Goal: Contribute content

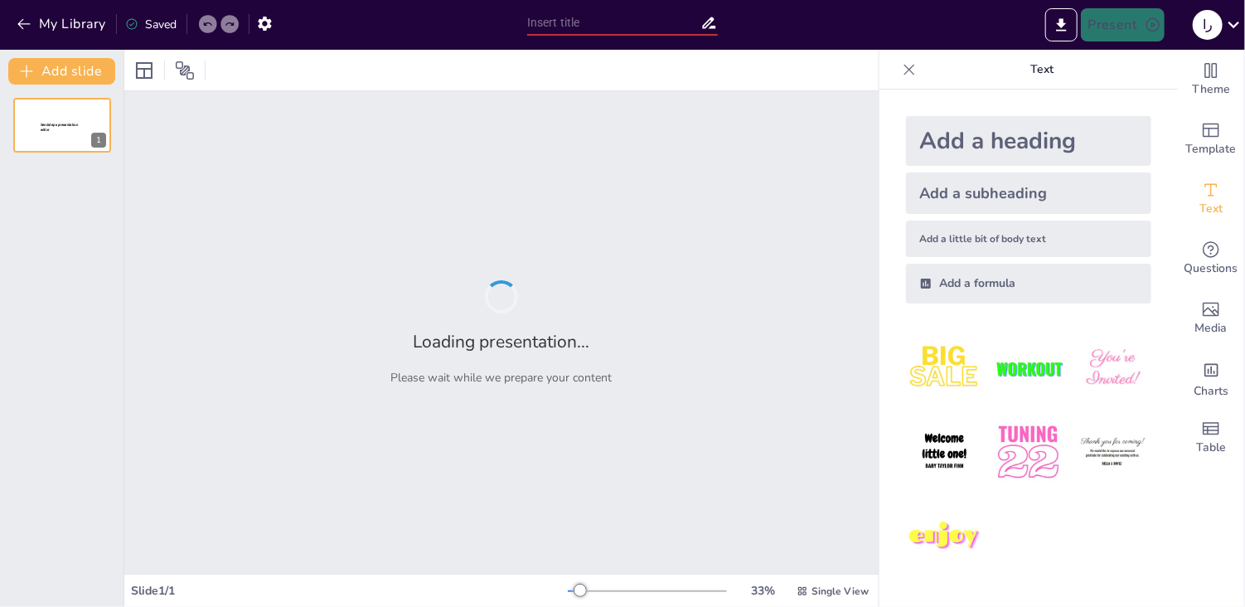
type input "معايير اختيار الحاسوب المناسب للاستخدام الشخصي"
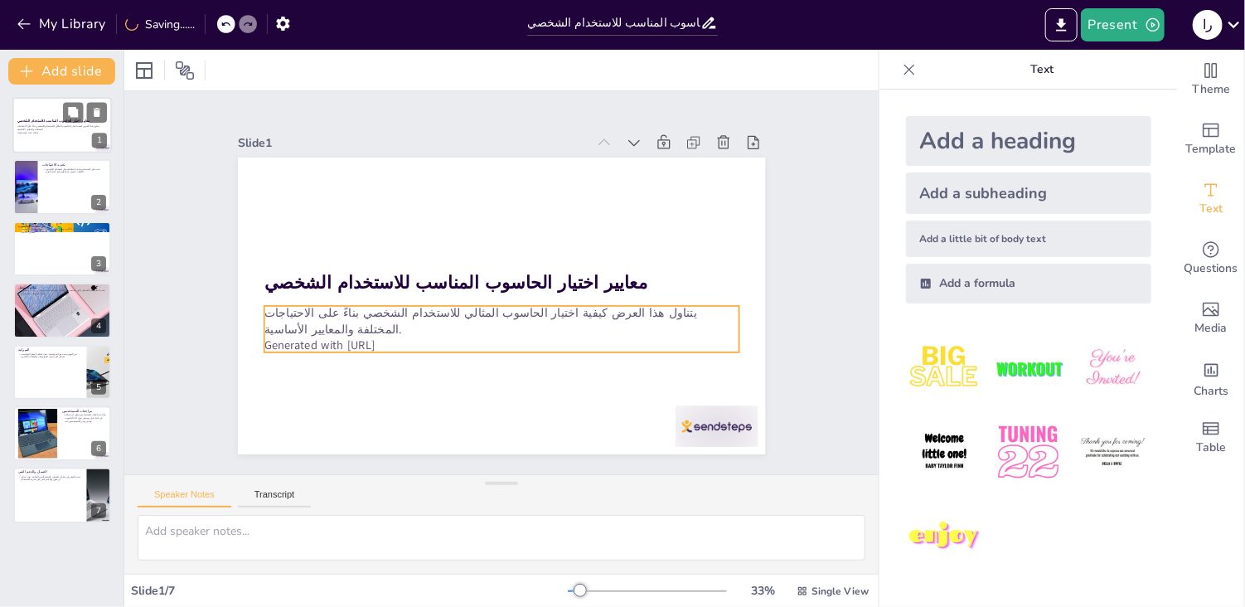
click at [63, 131] on p "Generated with [URL]" at bounding box center [62, 132] width 90 height 3
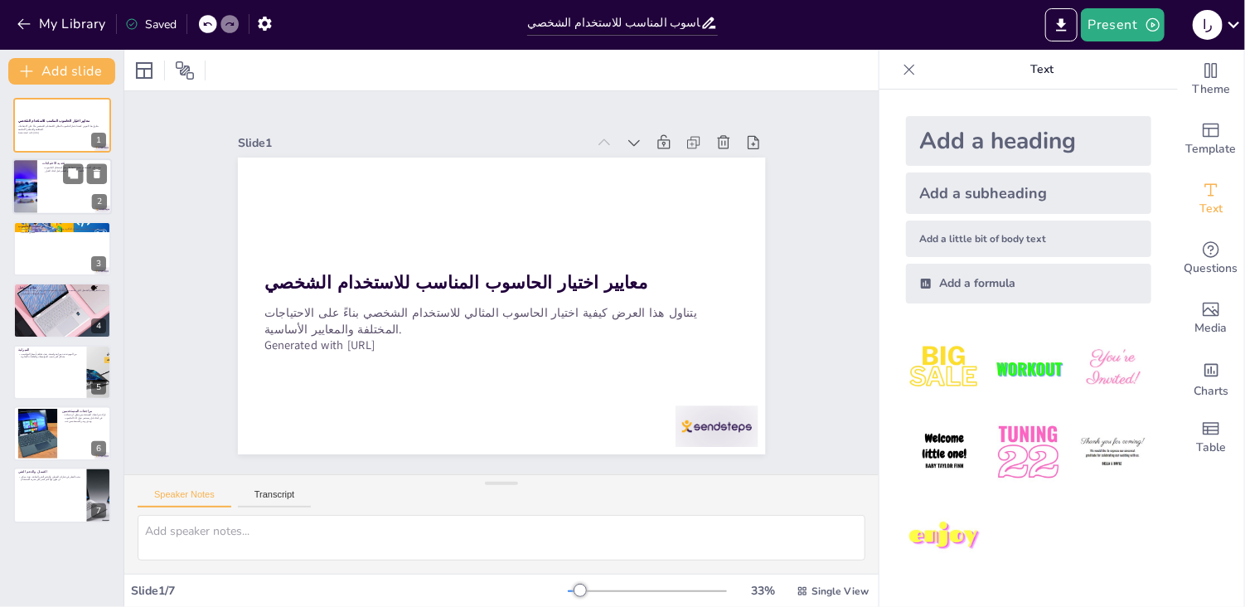
click at [63, 196] on div at bounding box center [61, 187] width 99 height 56
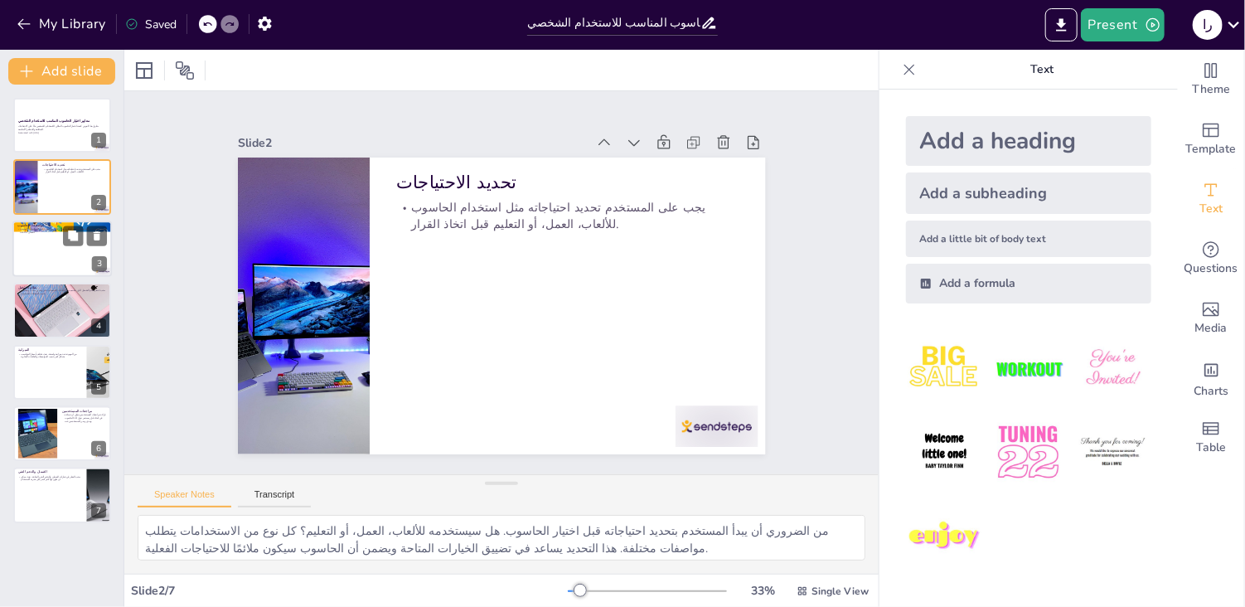
click at [69, 254] on div at bounding box center [61, 248] width 99 height 56
type textarea "المواصفات الفنية للحاسوب تعتبر من العوامل الأساسية التي تؤثر على الأداء. المعال…"
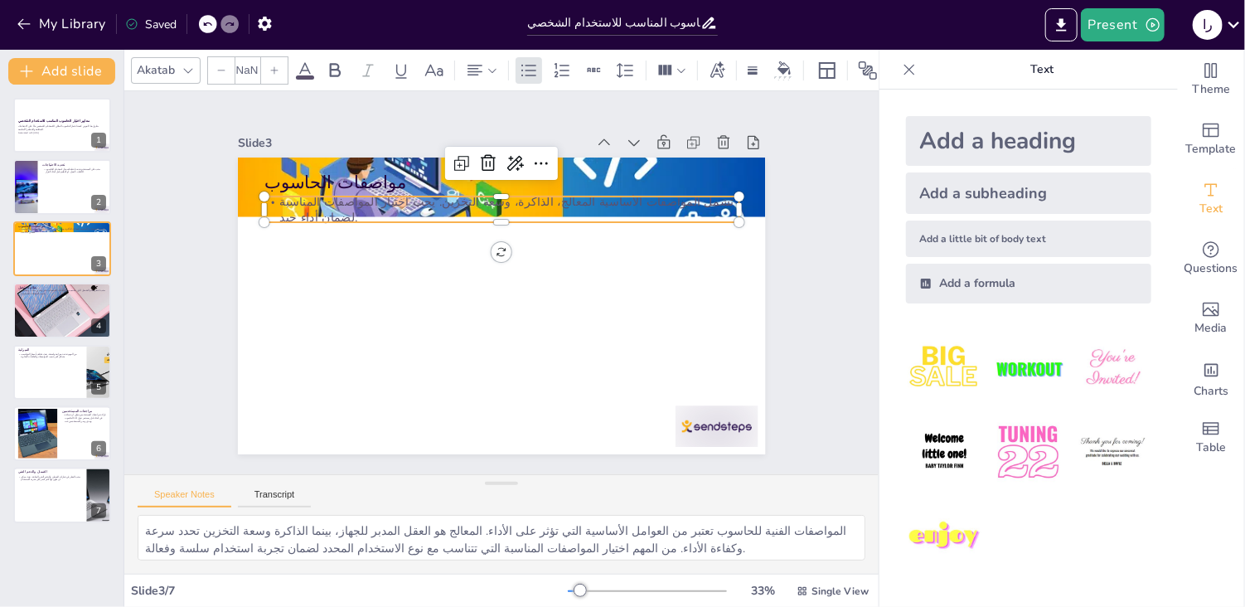
type input "32"
click at [355, 201] on p "تشمل المواصفات الأساسية المعالج، الذاكرة، وسعة التخزين. يجب اختيار المواصفات ال…" at bounding box center [509, 210] width 476 height 82
click at [45, 322] on div at bounding box center [62, 310] width 112 height 56
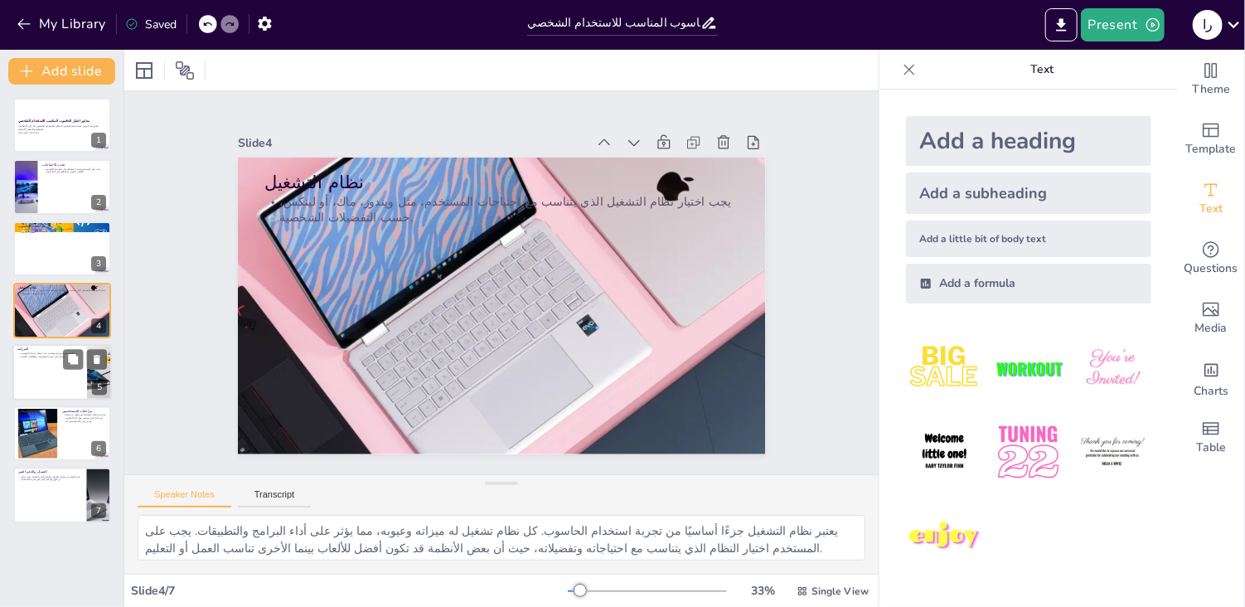
click at [46, 374] on div at bounding box center [61, 372] width 99 height 56
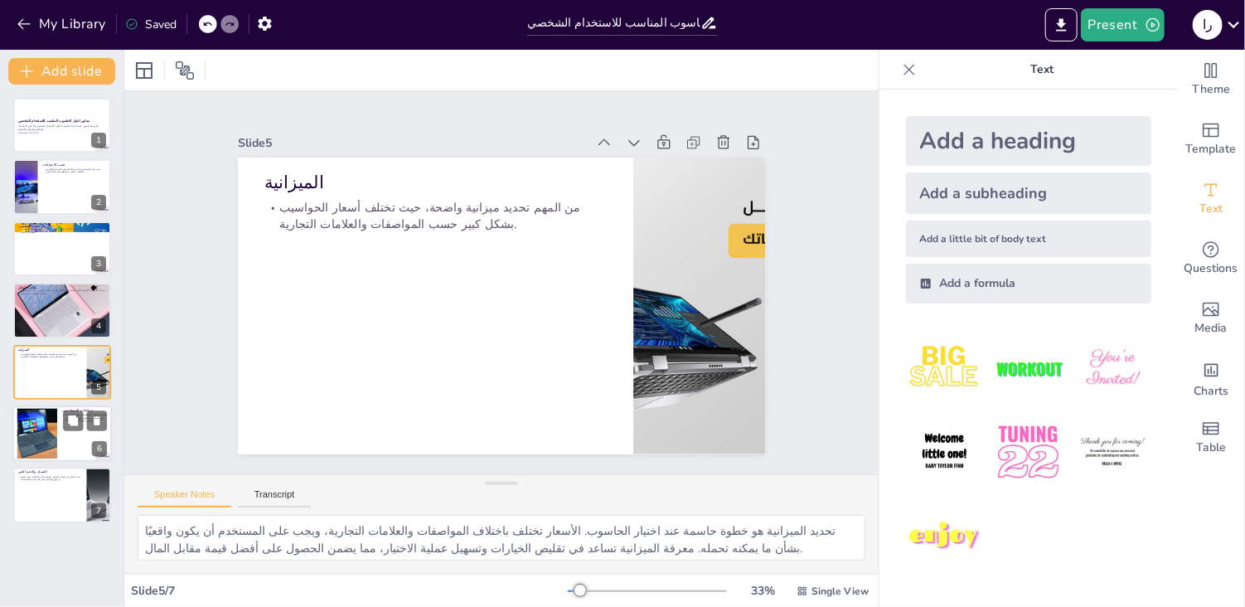
click at [40, 447] on div at bounding box center [38, 434] width 56 height 51
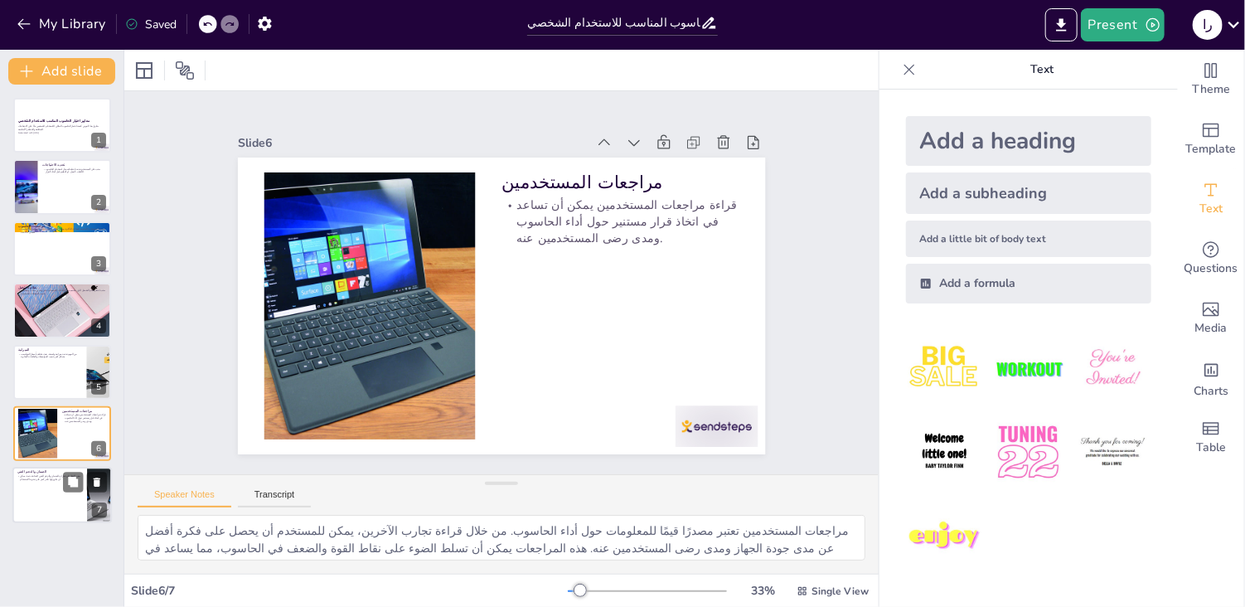
click at [41, 509] on div at bounding box center [61, 496] width 99 height 56
type textarea "خيارات الضمان والدعم الفني تعتبر من العوامل المهمة التي يجب أخذها في الاعتبار ع…"
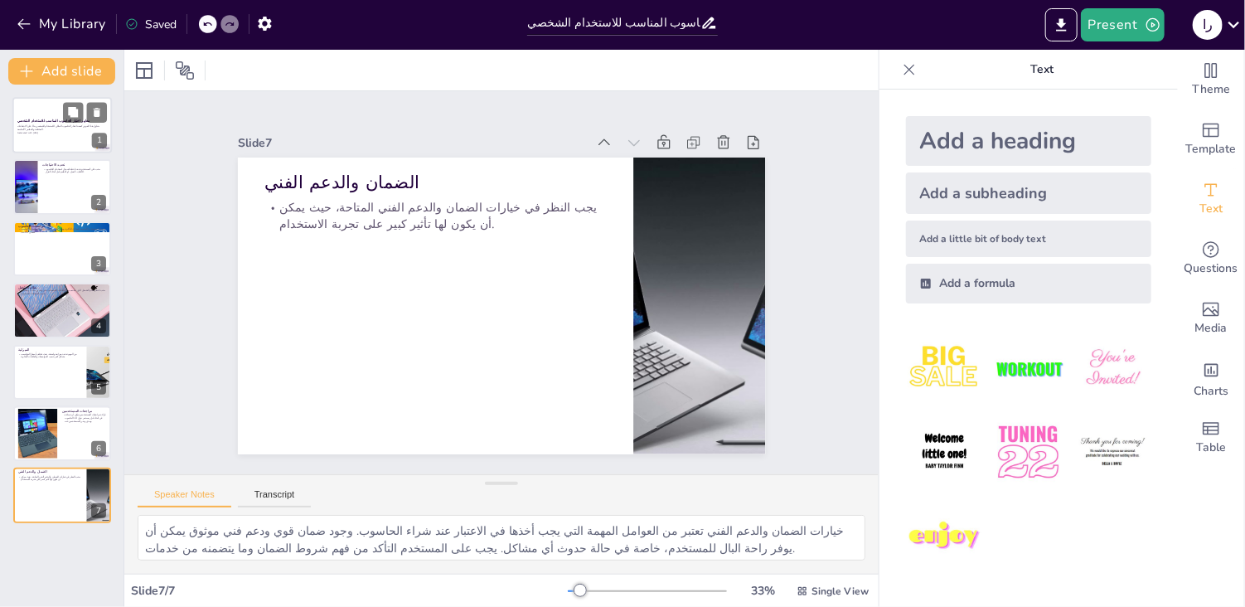
click at [55, 133] on div "يتناول هذا العرض كيفية اختيار الحاسوب المثالي للاستخدام الشخصي بناءً على الاحتي…" at bounding box center [62, 129] width 90 height 9
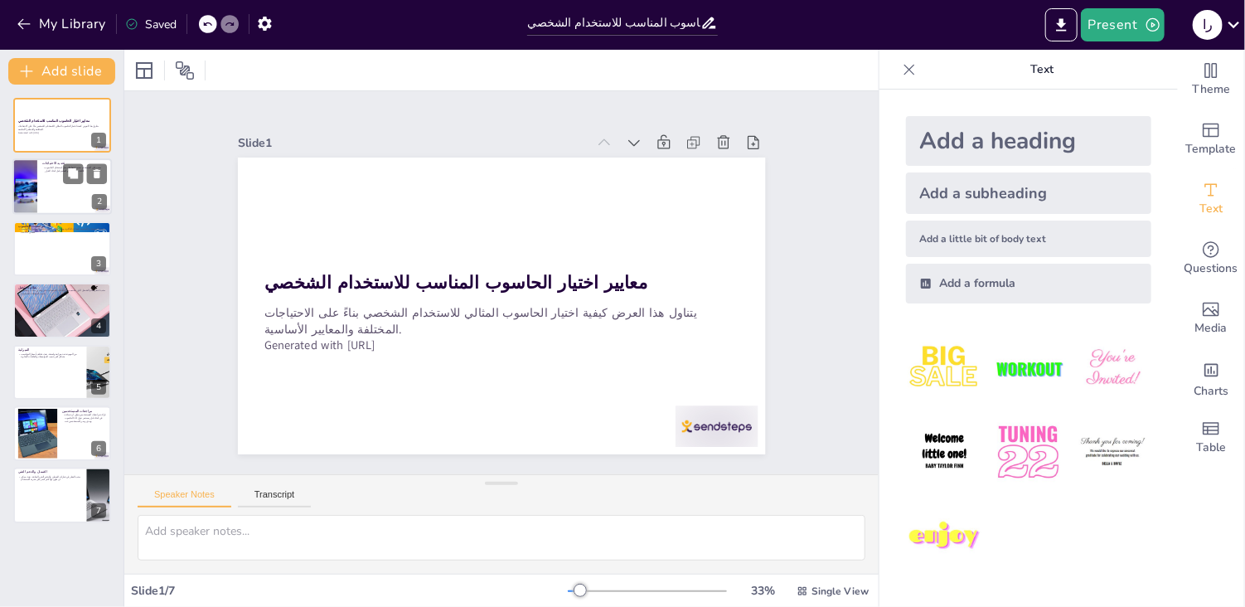
click at [56, 198] on div at bounding box center [61, 187] width 99 height 56
type textarea "من الضروري أن يبدأ المستخدم بتحديد احتياجاته قبل اختيار الحاسوب. هل سيستخدمه لل…"
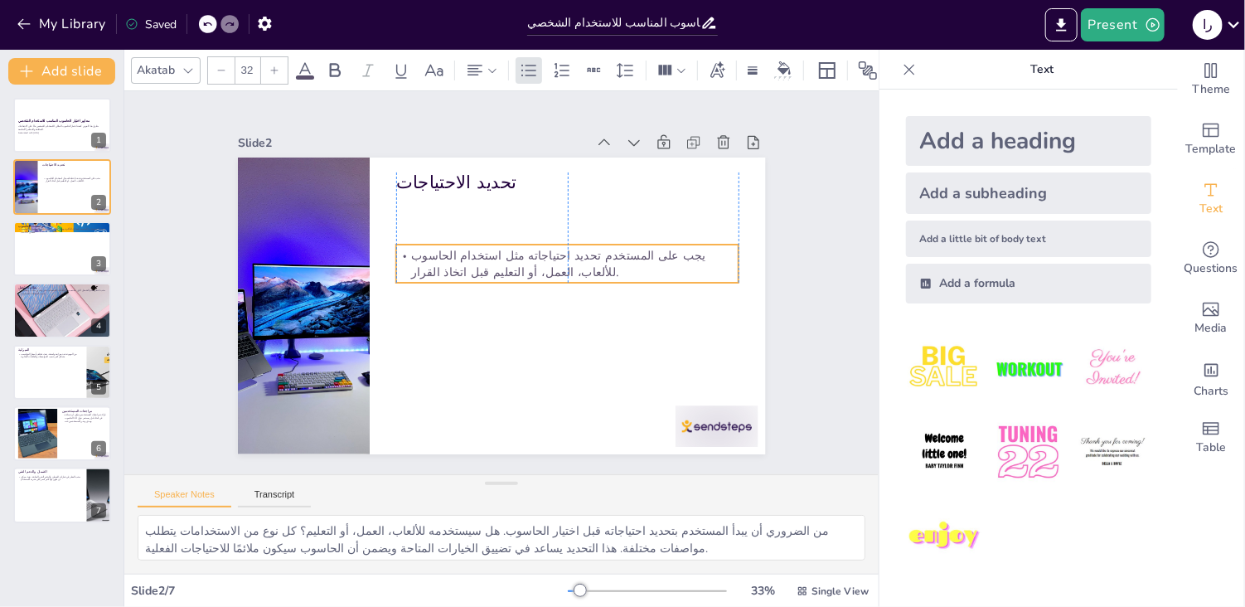
drag, startPoint x: 477, startPoint y: 224, endPoint x: 480, endPoint y: 272, distance: 48.1
click at [480, 272] on p "يجب على المستخدم تحديد احتياجاته مثل استخدام الحاسوب للألعاب، العمل، أو التعليم…" at bounding box center [567, 263] width 343 height 33
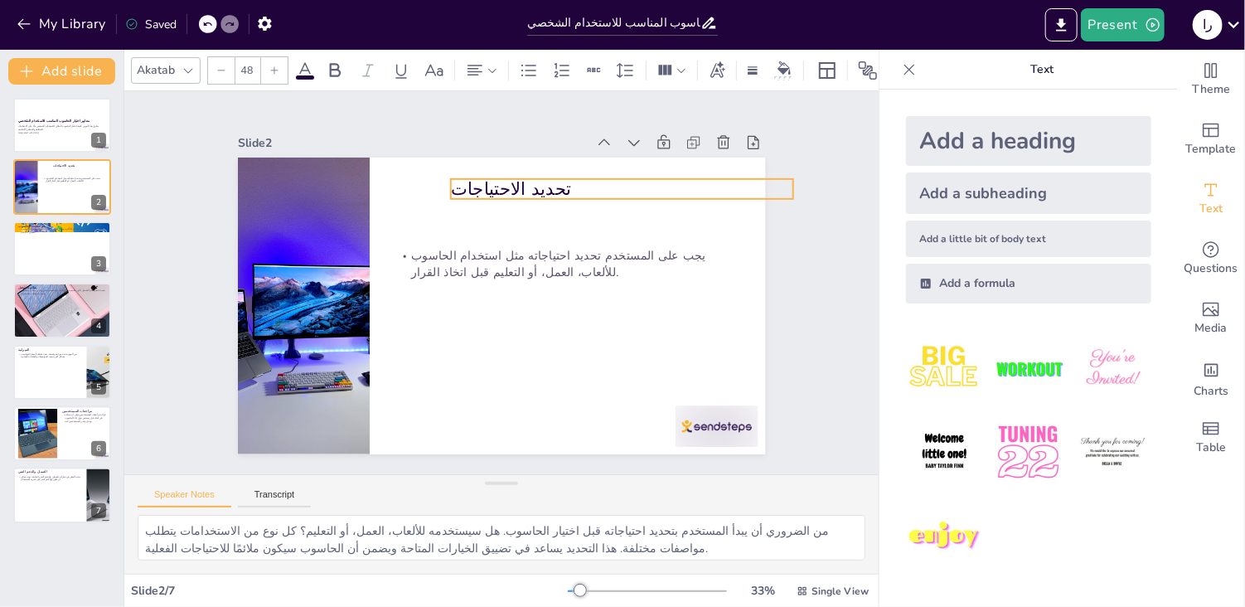
drag, startPoint x: 456, startPoint y: 178, endPoint x: 511, endPoint y: 185, distance: 55.1
click at [511, 185] on p "تحديد الاحتياجات" at bounding box center [622, 189] width 343 height 25
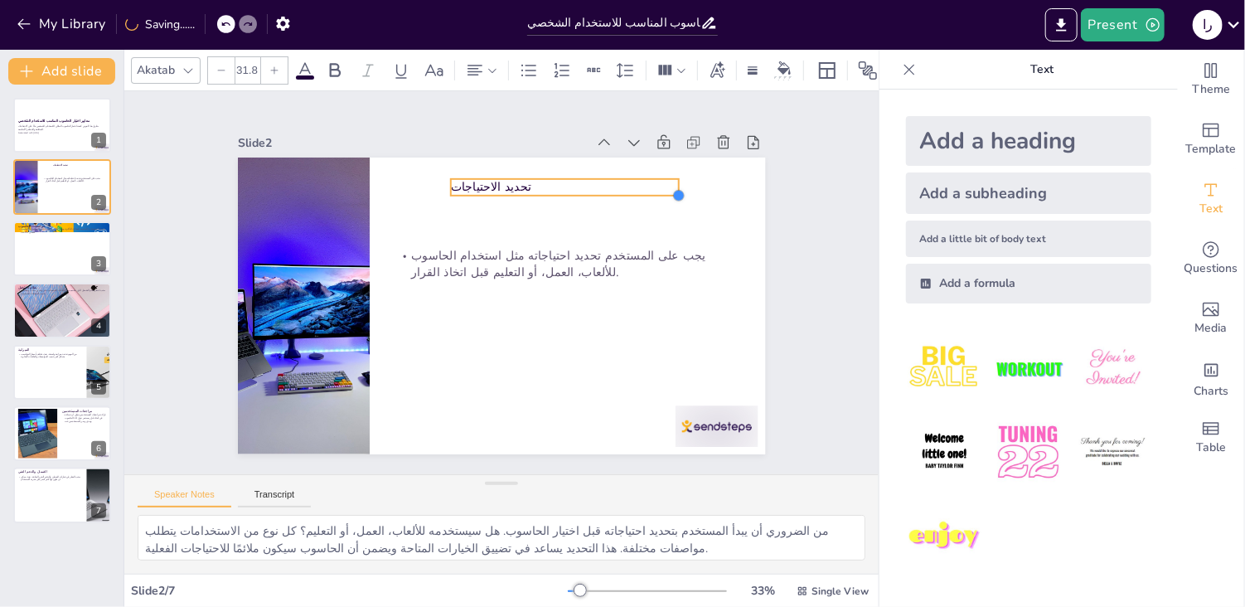
drag, startPoint x: 778, startPoint y: 190, endPoint x: 661, endPoint y: 180, distance: 116.5
click at [661, 180] on div "تحديد الاحتياجات يجب على المستخدم تحديد احتياجاته مثل استخدام الحاسوب للألعاب، …" at bounding box center [501, 305] width 527 height 297
click at [487, 180] on p "تحديد الاحتياجات" at bounding box center [564, 187] width 227 height 17
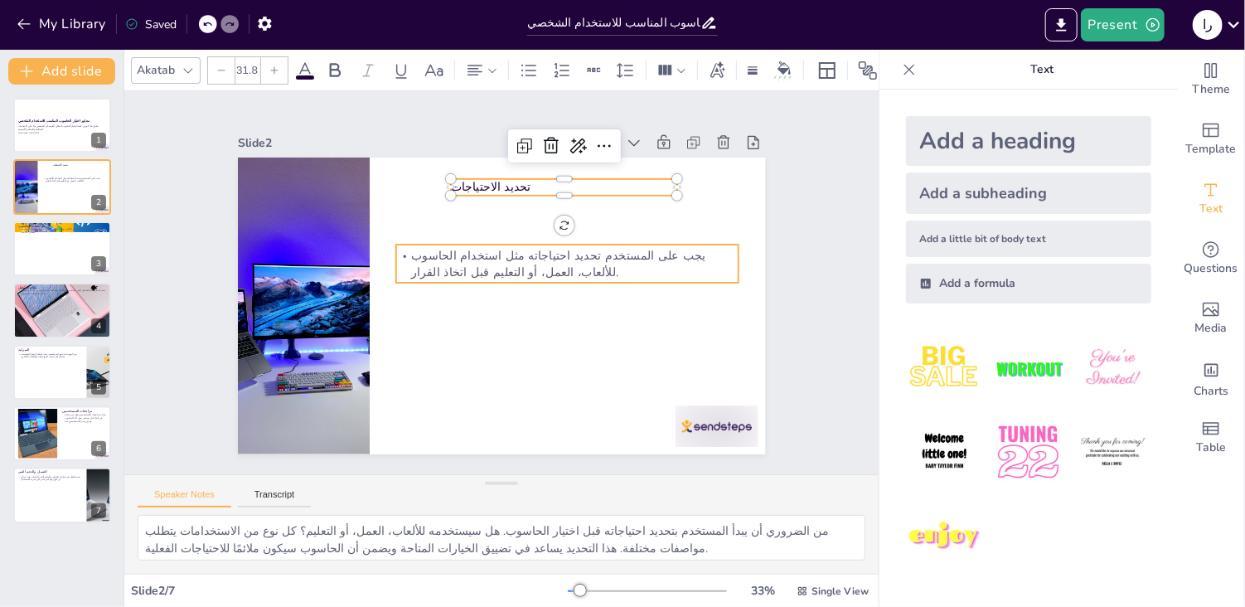
click at [454, 254] on p "يجب على المستخدم تحديد احتياجاته مثل استخدام الحاسوب للألعاب، العمل، أو التعليم…" at bounding box center [569, 270] width 345 height 69
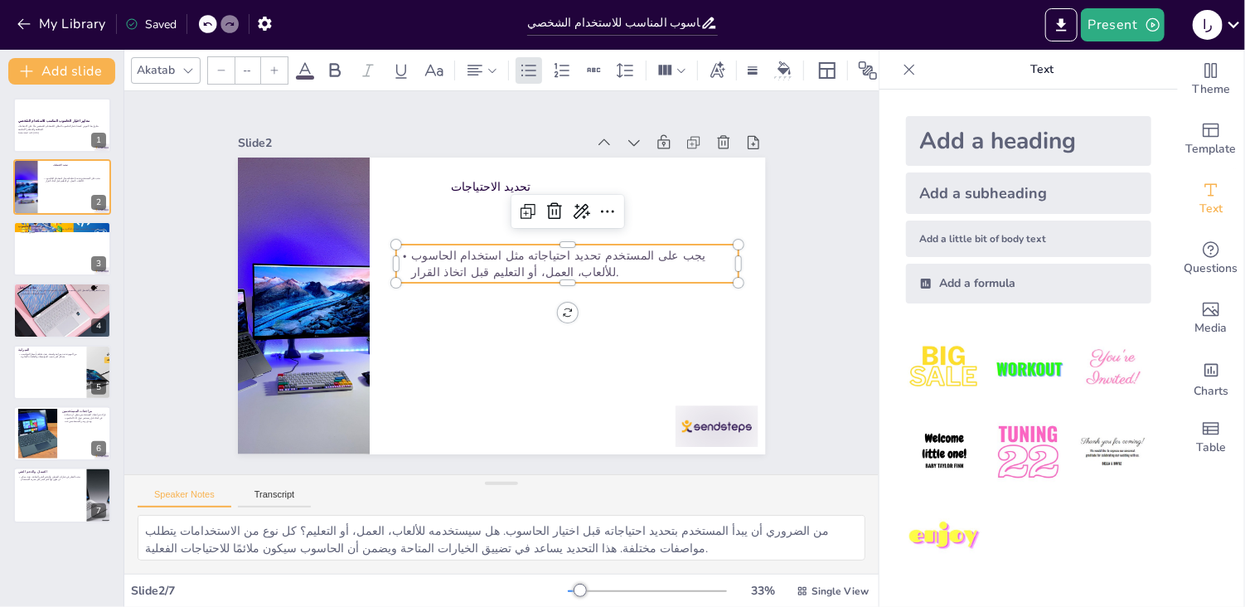
type input "32"
click at [454, 254] on p "يجب على المستخدم تحديد احتياجاته مثل استخدام الحاسوب للألعاب، العمل، أو التعليم…" at bounding box center [567, 263] width 343 height 33
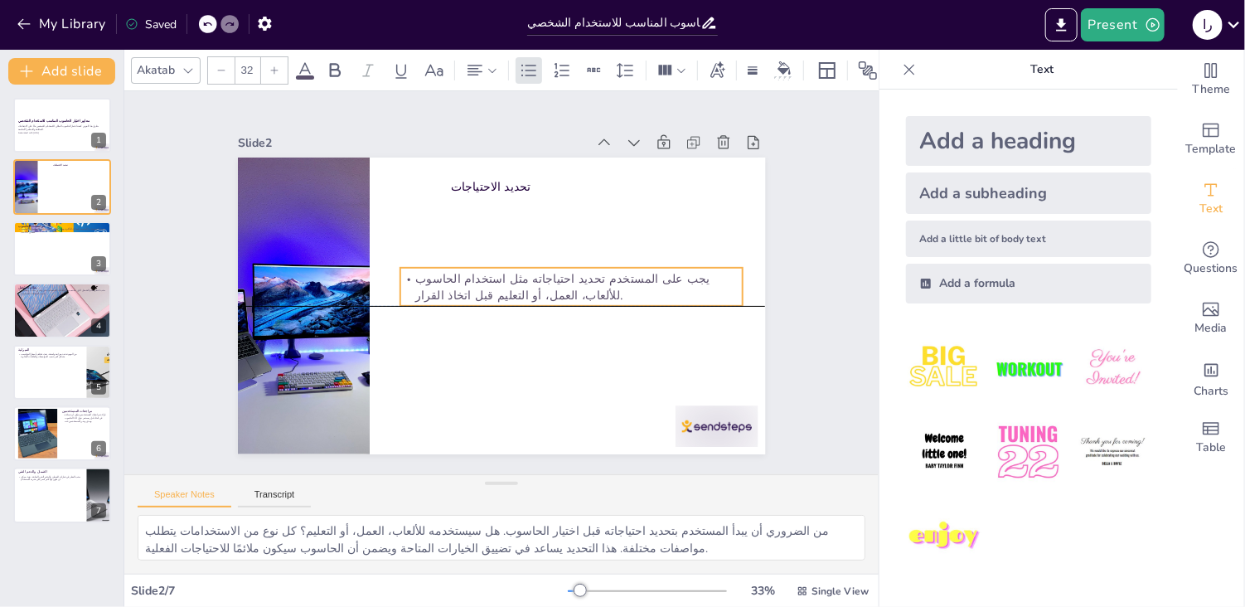
drag, startPoint x: 550, startPoint y: 273, endPoint x: 555, endPoint y: 298, distance: 25.2
click at [555, 298] on div "يجب على المستخدم تحديد احتياجاته مثل استخدام الحاسوب للألعاب، العمل، أو التعليم…" at bounding box center [571, 287] width 343 height 38
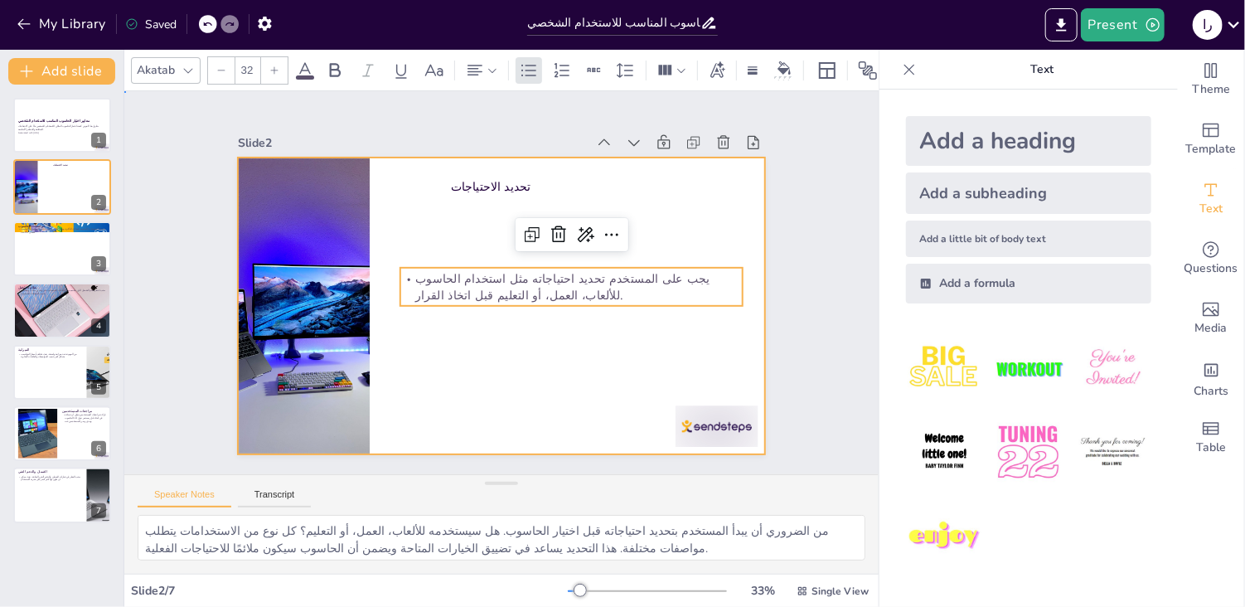
click at [418, 347] on div at bounding box center [501, 305] width 527 height 297
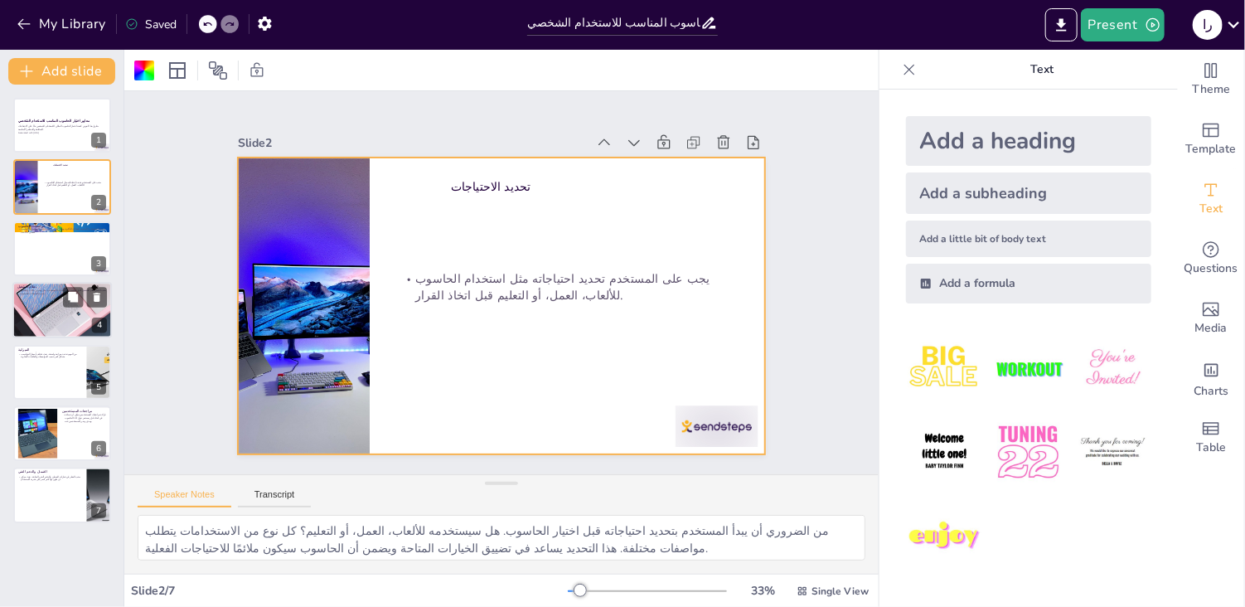
click at [70, 309] on div at bounding box center [62, 310] width 112 height 56
type textarea "يعتبر نظام التشغيل جزءًا أساسيًا من تجربة استخدام الحاسوب. كل نظام تشغيل له ميز…"
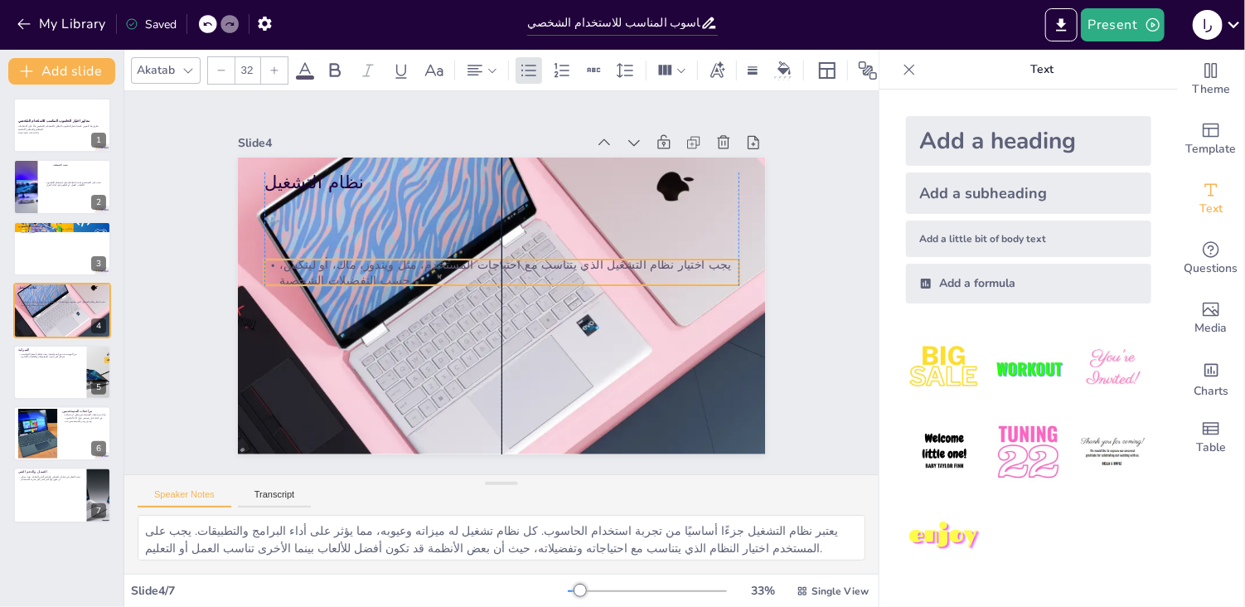
drag, startPoint x: 537, startPoint y: 201, endPoint x: 537, endPoint y: 264, distance: 63.0
click at [537, 264] on p "يجب اختيار نظام التشغيل الذي يتناسب مع احتياجات المستخدم، مثل ويندوز، ماك، أو ل…" at bounding box center [502, 272] width 476 height 83
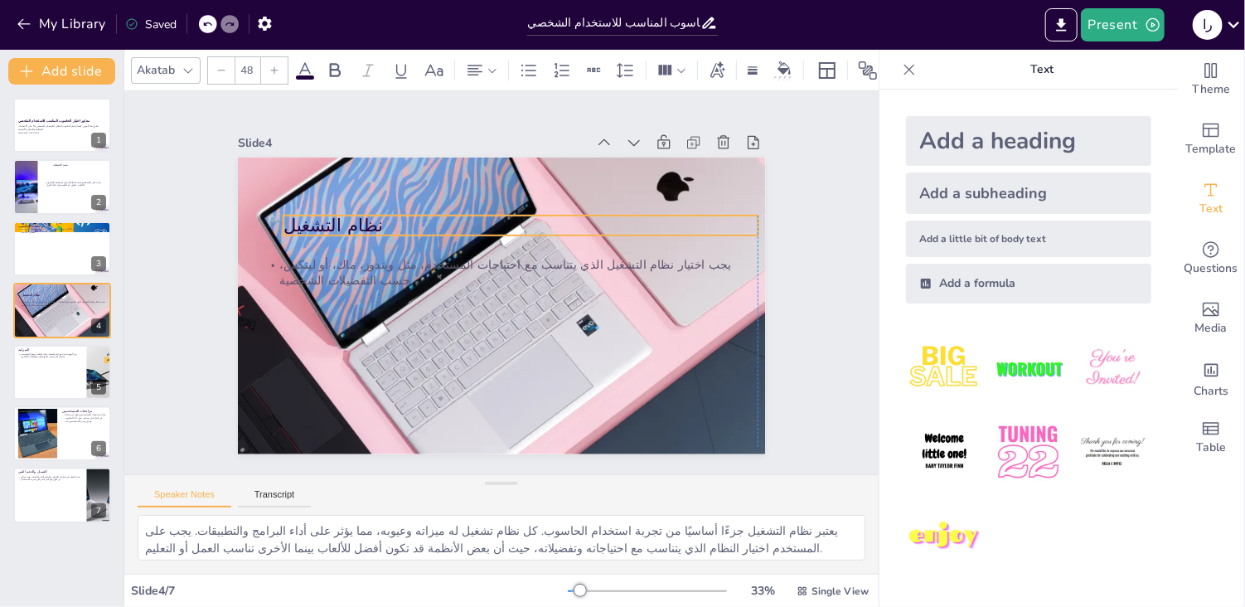
drag, startPoint x: 295, startPoint y: 174, endPoint x: 310, endPoint y: 217, distance: 45.6
click at [310, 217] on p "نظام التشغيل" at bounding box center [520, 225] width 475 height 25
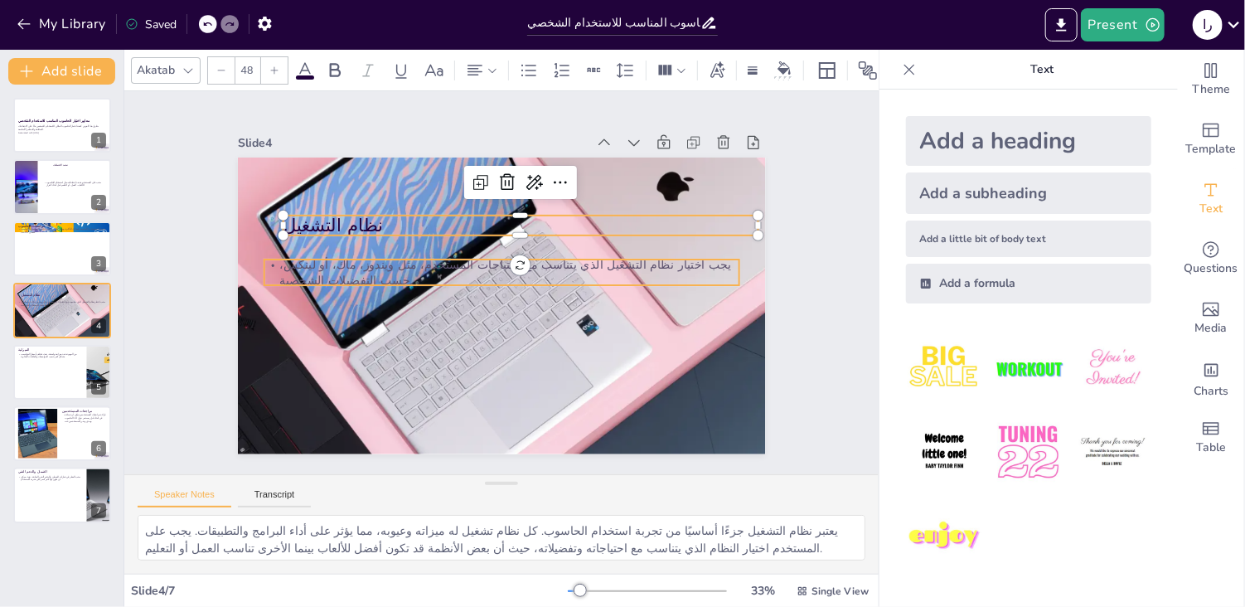
type input "32"
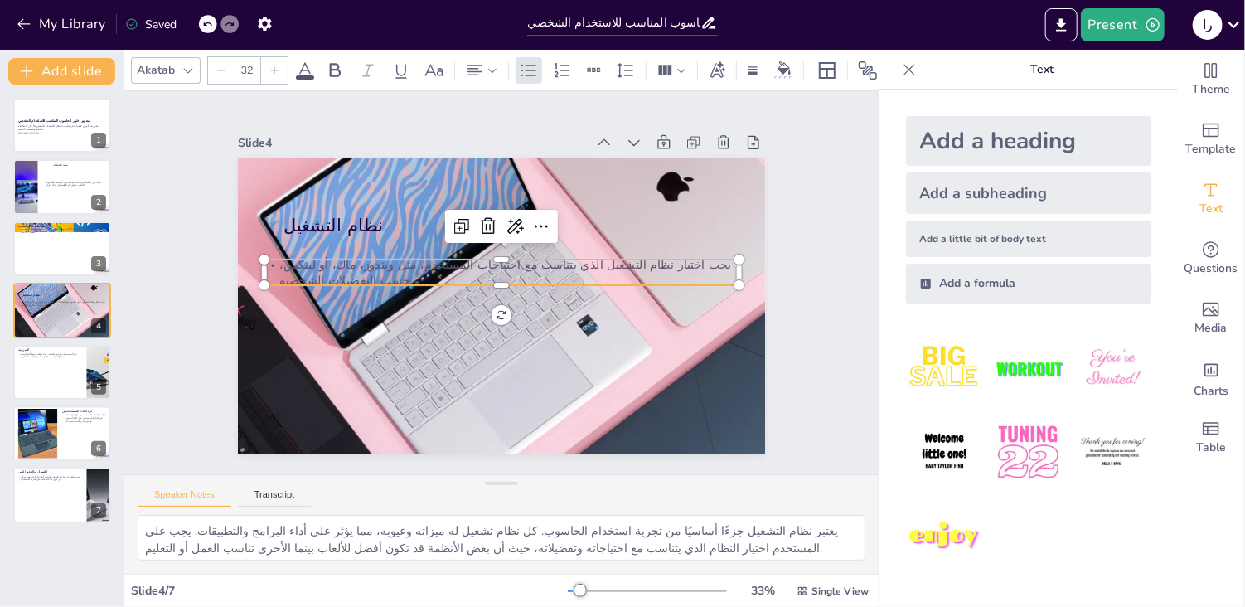
click at [410, 267] on p "يجب اختيار نظام التشغيل الذي يتناسب مع احتياجات المستخدم، مثل ويندوز، ماك، أو ل…" at bounding box center [502, 272] width 476 height 82
click at [410, 267] on p "يجب اختيار نظام التشغيل الذي يتناسب مع احتياجات المستخدم، مثل ويندوز، ماك، أو ل…" at bounding box center [501, 272] width 475 height 33
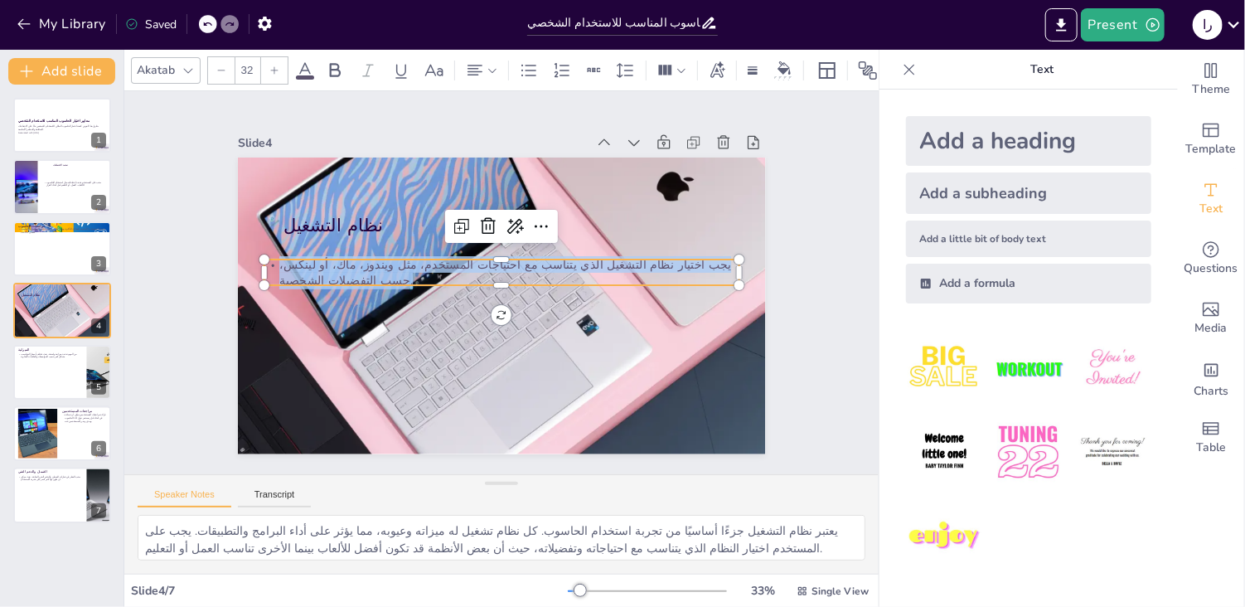
click at [935, 448] on img at bounding box center [944, 452] width 77 height 77
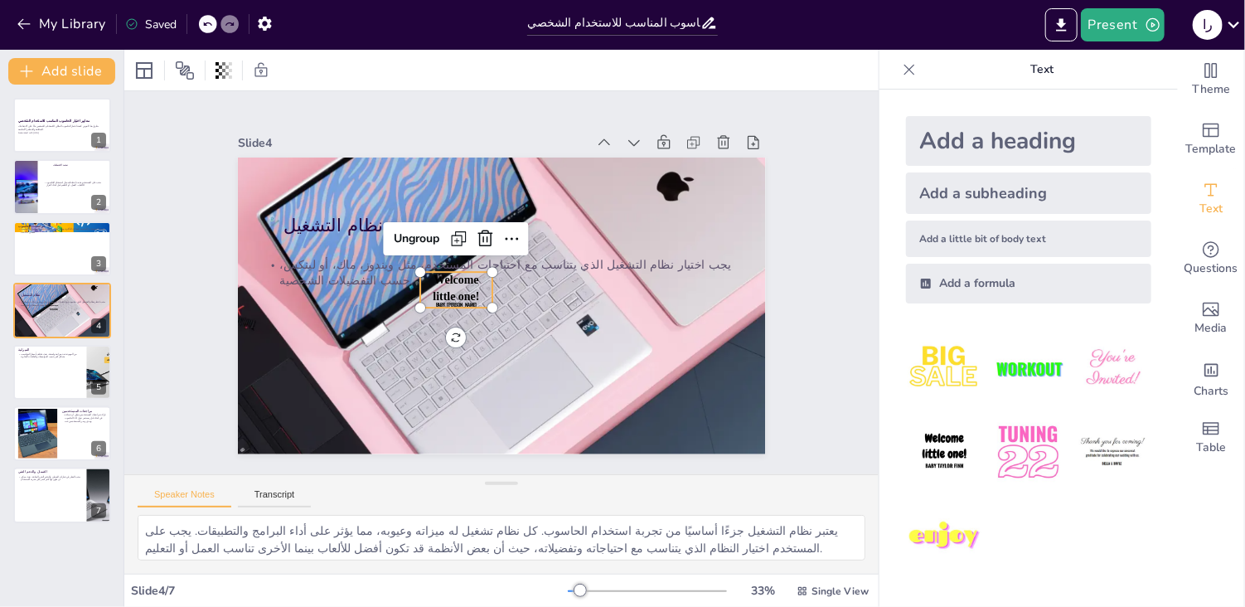
click at [436, 301] on span "Baby [PERSON_NAME]" at bounding box center [455, 304] width 41 height 7
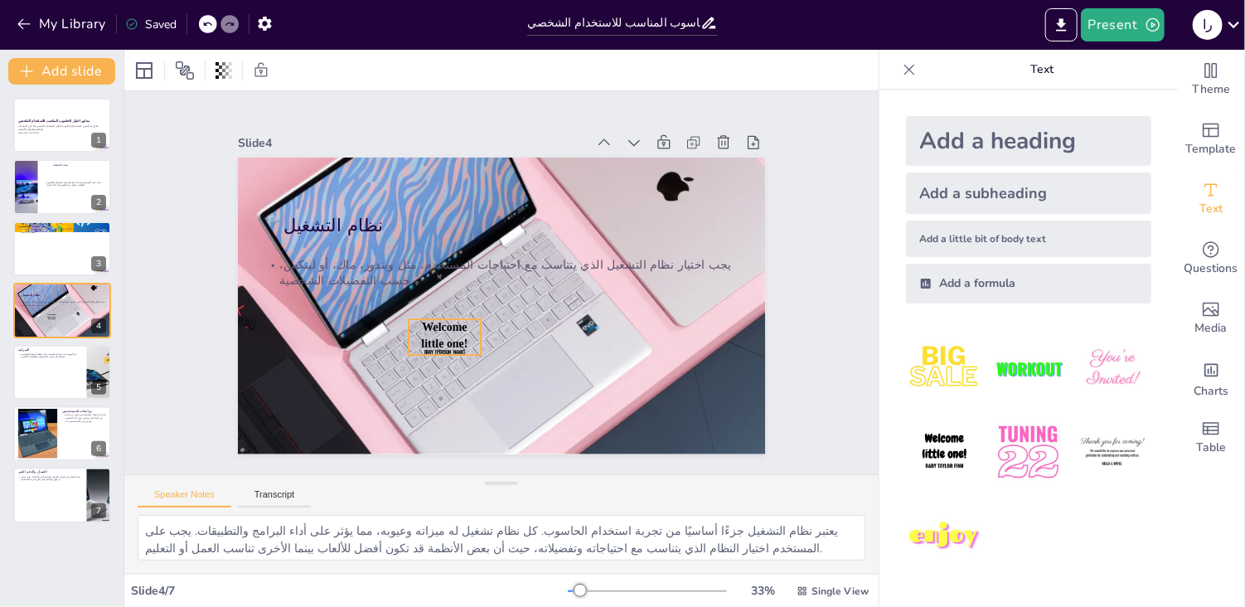
drag, startPoint x: 436, startPoint y: 298, endPoint x: 424, endPoint y: 345, distance: 48.7
click at [424, 348] on span "Baby [PERSON_NAME]" at bounding box center [444, 351] width 41 height 7
click at [464, 282] on icon at bounding box center [474, 286] width 20 height 20
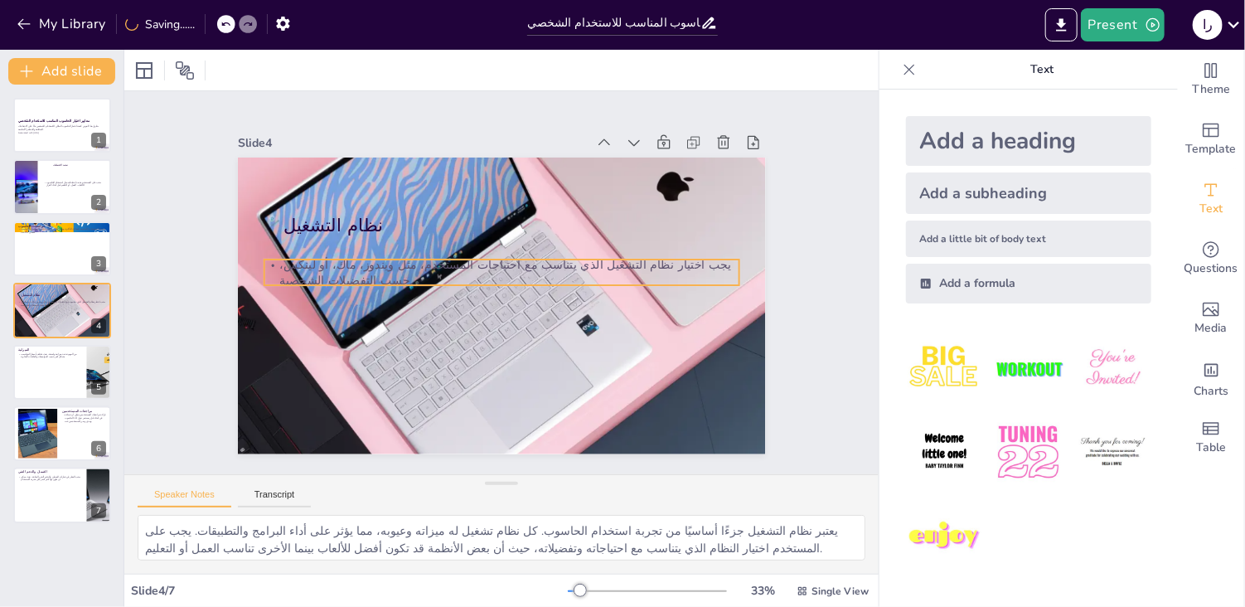
click at [535, 261] on p "يجب اختيار نظام التشغيل الذي يتناسب مع احتياجات المستخدم، مثل ويندوز، ماك، أو ل…" at bounding box center [501, 272] width 475 height 33
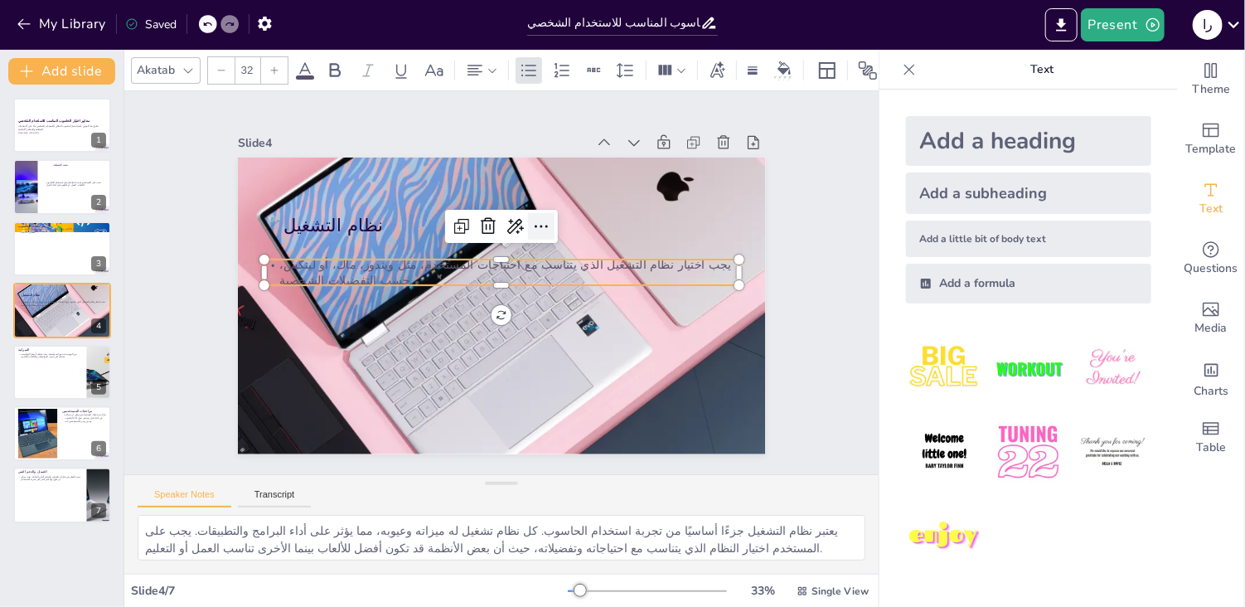
click at [540, 229] on icon at bounding box center [546, 231] width 13 height 4
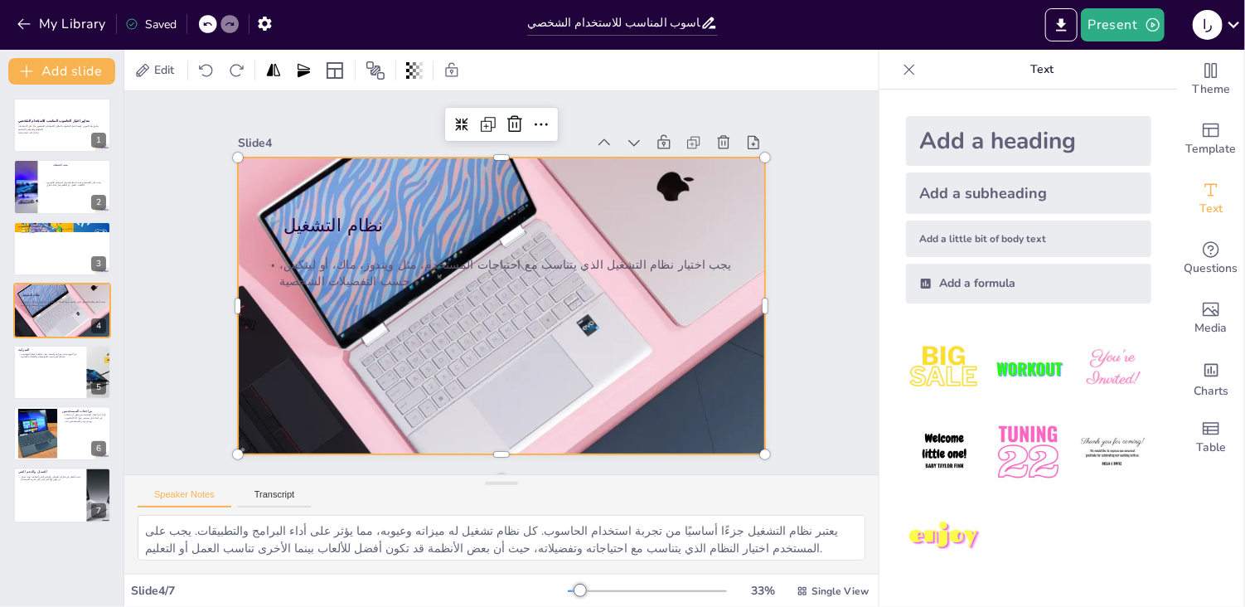
click at [461, 384] on div at bounding box center [502, 305] width 594 height 297
click at [46, 380] on div at bounding box center [61, 372] width 99 height 56
type textarea "تحديد الميزانية هو خطوة حاسمة عند اختيار الحاسوب. الأسعار تختلف باختلاف المواصف…"
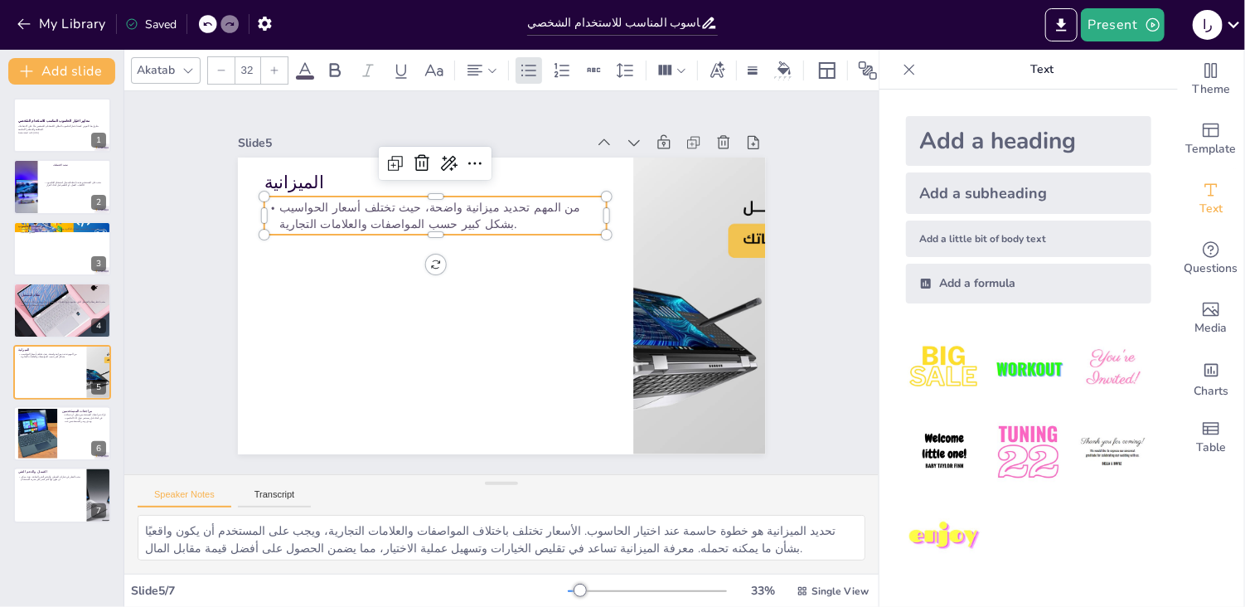
click at [313, 218] on p "من المهم تحديد ميزانية واضحة، حيث تختلف أسعار الحواسيب بشكل كبير حسب المواصفات …" at bounding box center [435, 215] width 343 height 33
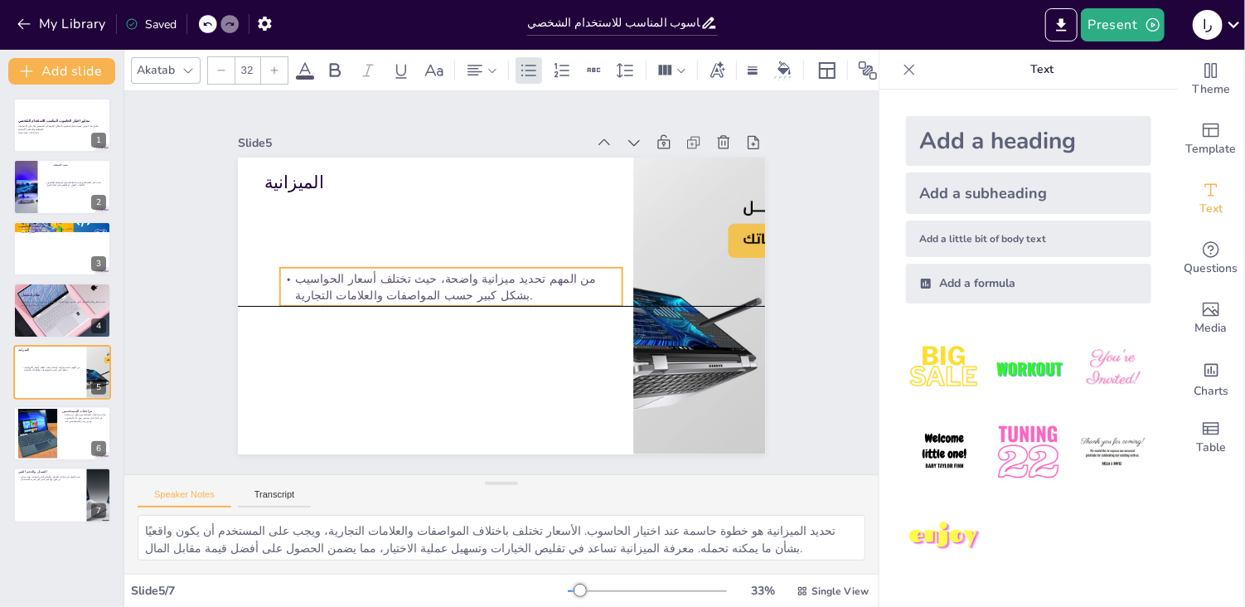
drag, startPoint x: 419, startPoint y: 200, endPoint x: 434, endPoint y: 271, distance: 73.0
click at [434, 271] on p "من المهم تحديد ميزانية واضحة، حيث تختلف أسعار الحواسيب بشكل كبير حسب المواصفات …" at bounding box center [451, 286] width 343 height 33
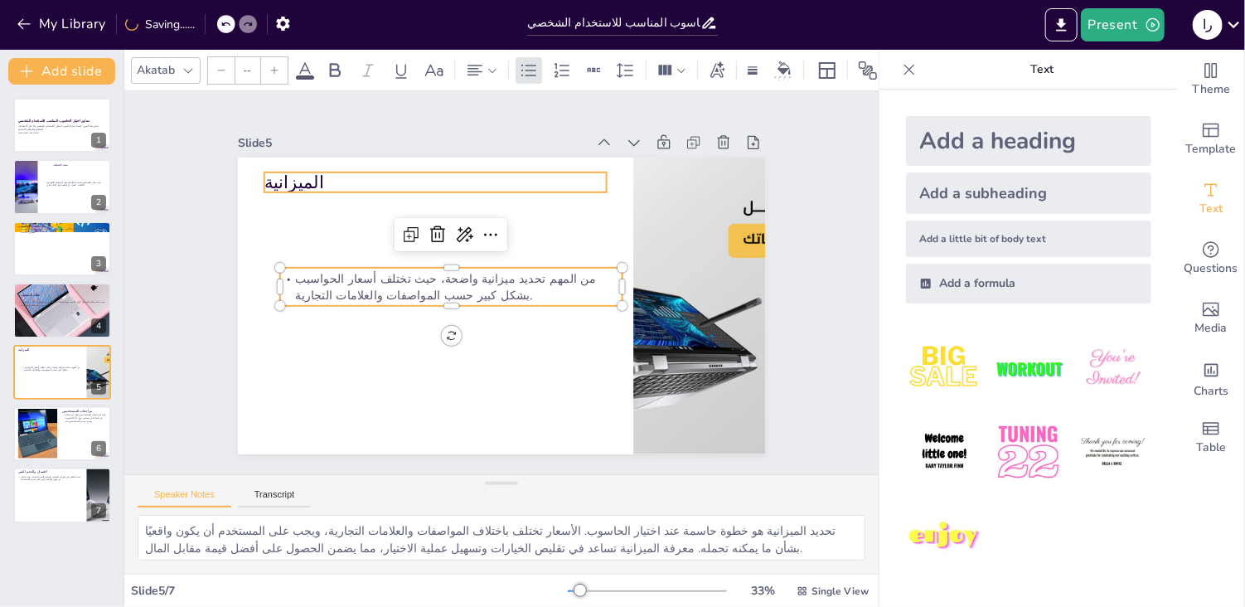
type input "48"
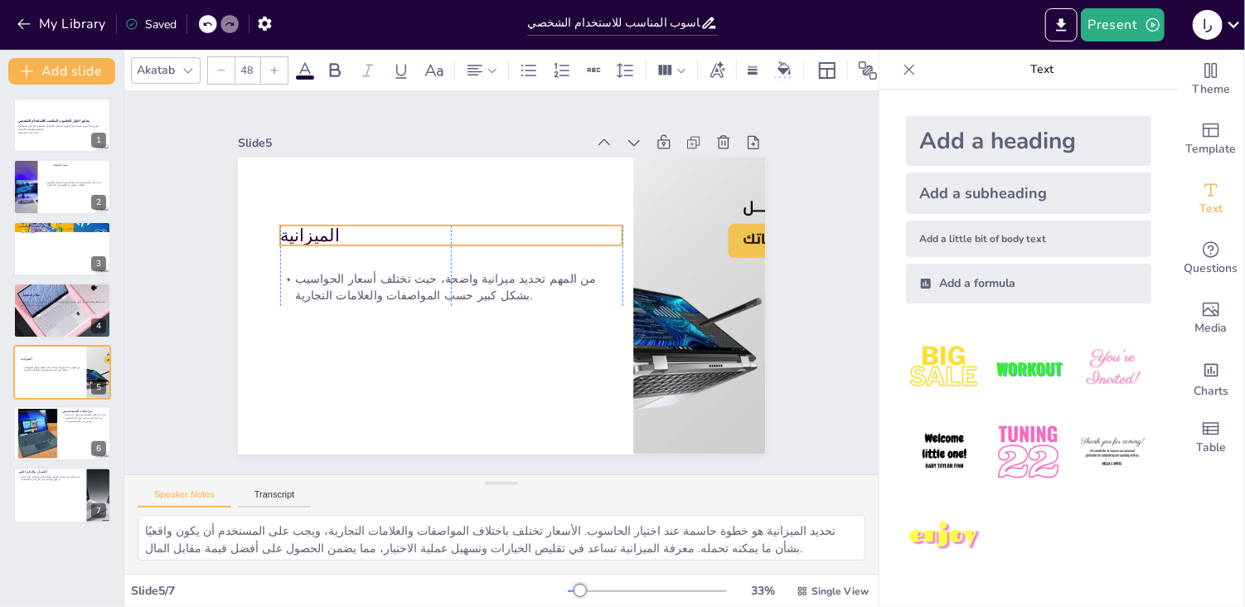
drag, startPoint x: 275, startPoint y: 175, endPoint x: 293, endPoint y: 228, distance: 55.8
click at [293, 228] on p "الميزانية" at bounding box center [451, 235] width 343 height 25
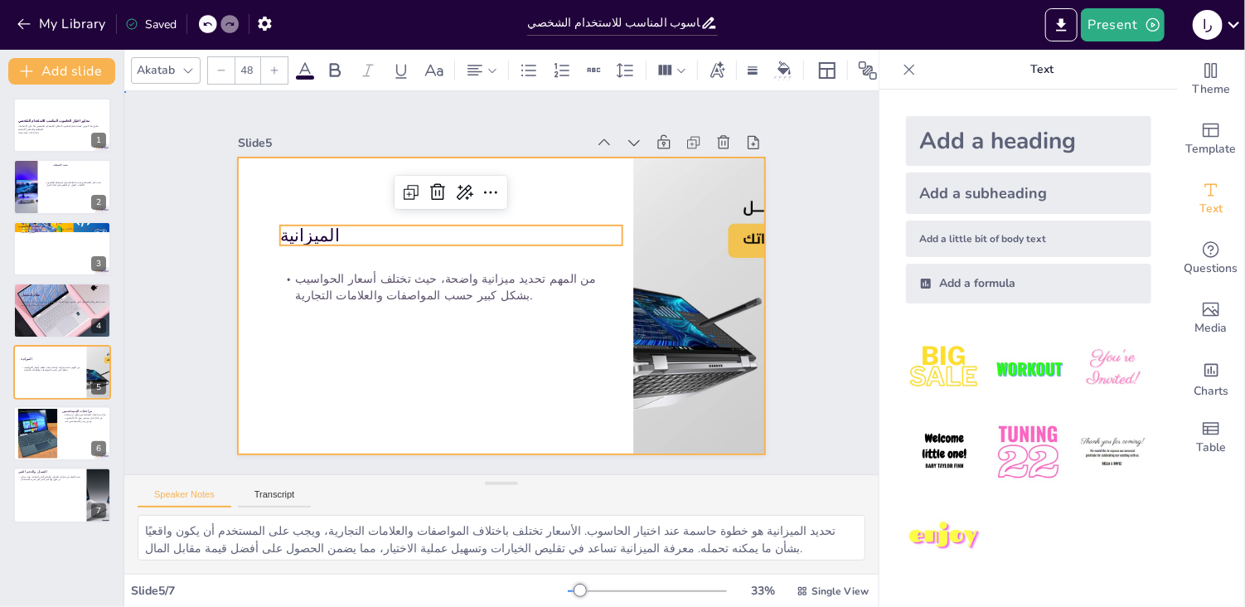
click at [387, 370] on div at bounding box center [501, 305] width 527 height 297
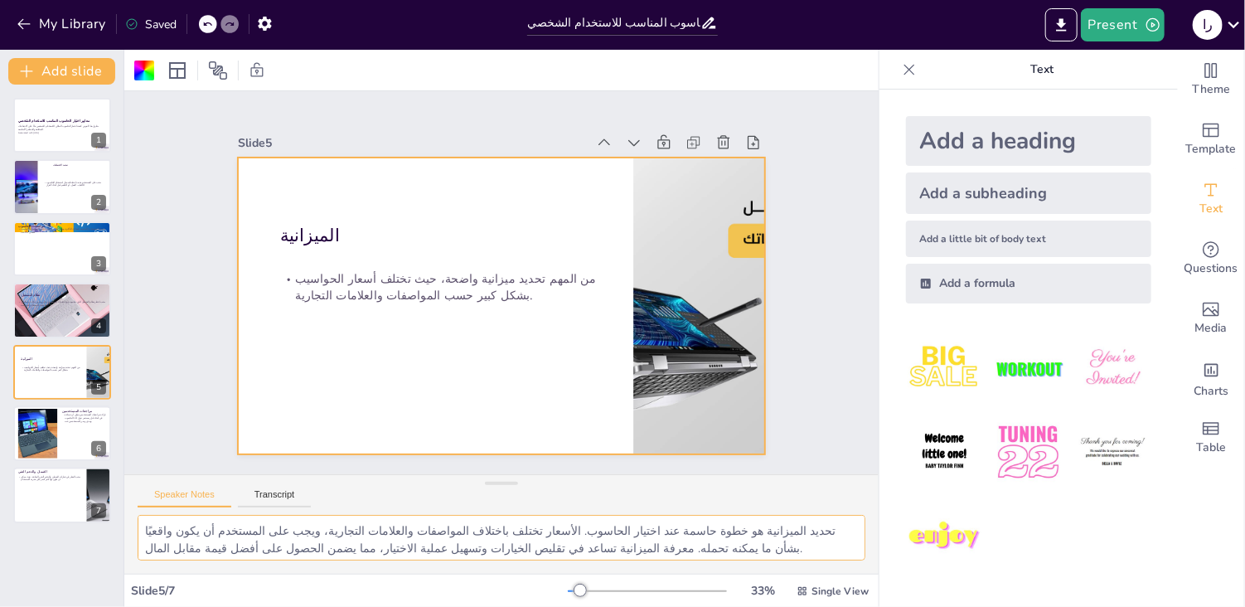
click at [511, 552] on textarea "تحديد الميزانية هو خطوة حاسمة عند اختيار الحاسوب. الأسعار تختلف باختلاف المواصف…" at bounding box center [502, 538] width 728 height 46
click at [53, 429] on div at bounding box center [38, 434] width 56 height 51
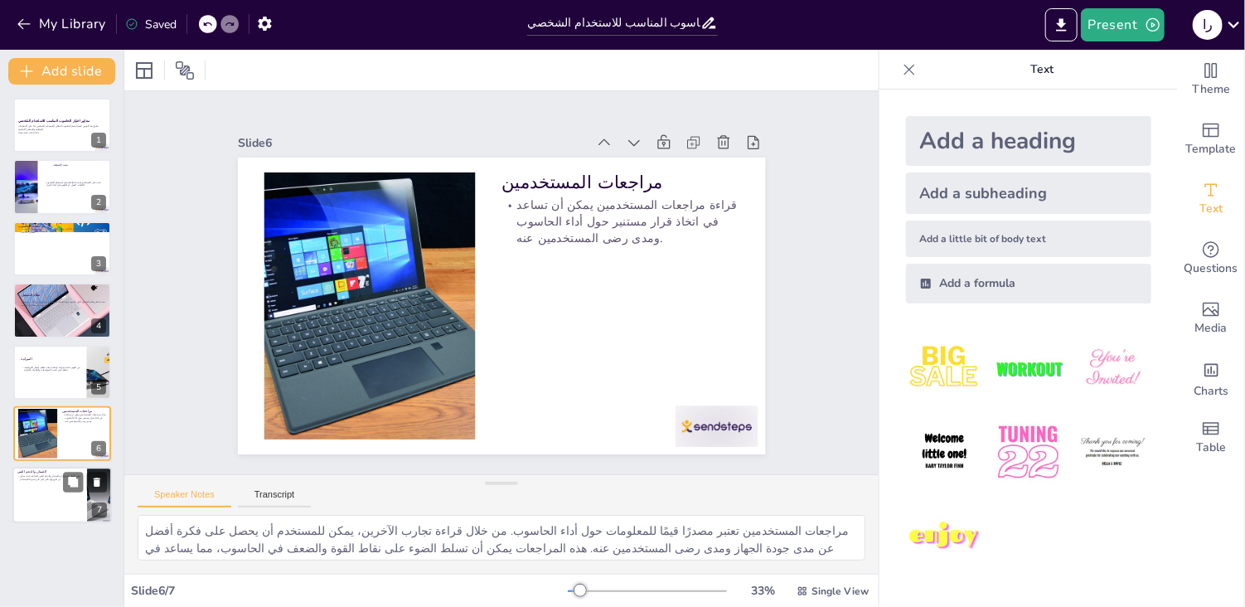
click at [46, 493] on div at bounding box center [61, 496] width 99 height 56
type textarea "خيارات الضمان والدعم الفني تعتبر من العوامل المهمة التي يجب أخذها في الاعتبار ع…"
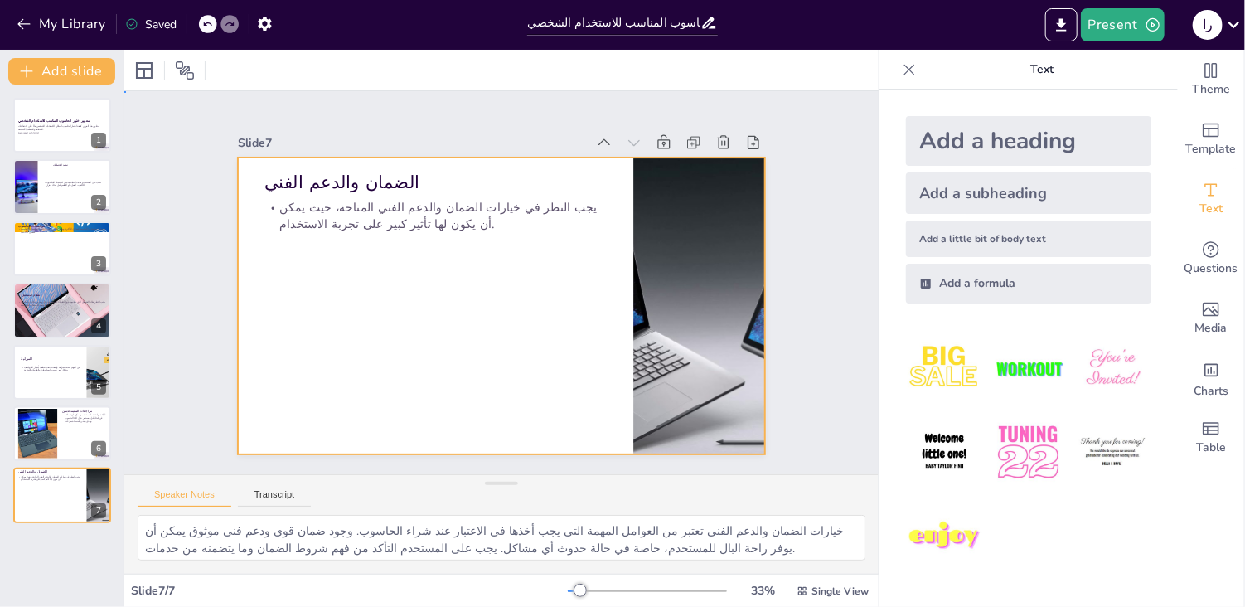
click at [477, 285] on div at bounding box center [501, 305] width 527 height 297
